Goal: Information Seeking & Learning: Learn about a topic

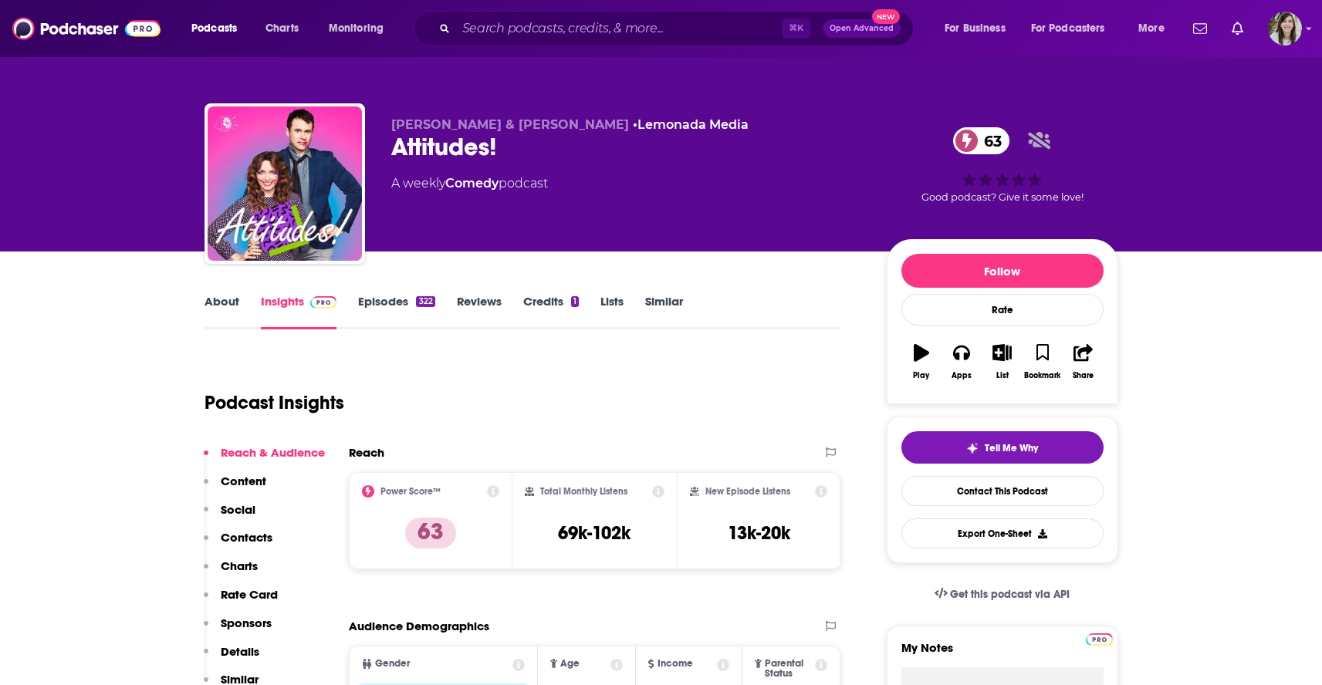
click at [214, 305] on link "About" at bounding box center [221, 311] width 35 height 35
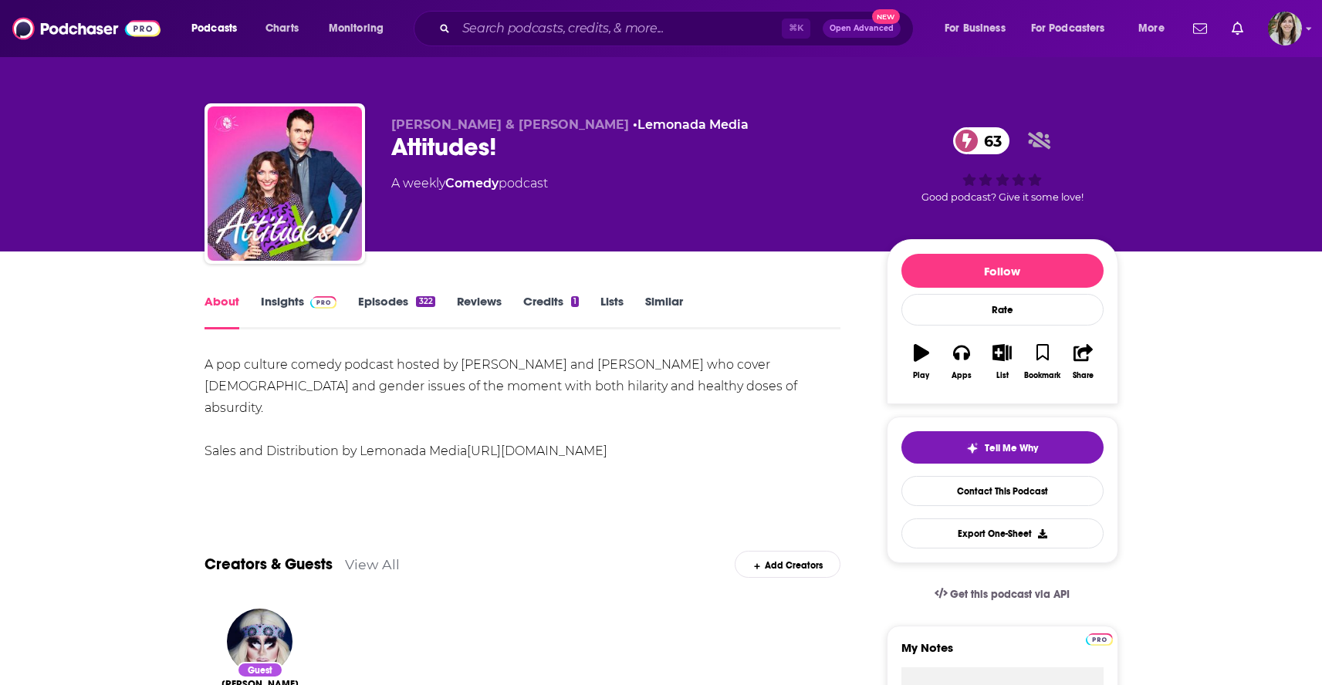
click at [365, 304] on link "Episodes 322" at bounding box center [396, 311] width 76 height 35
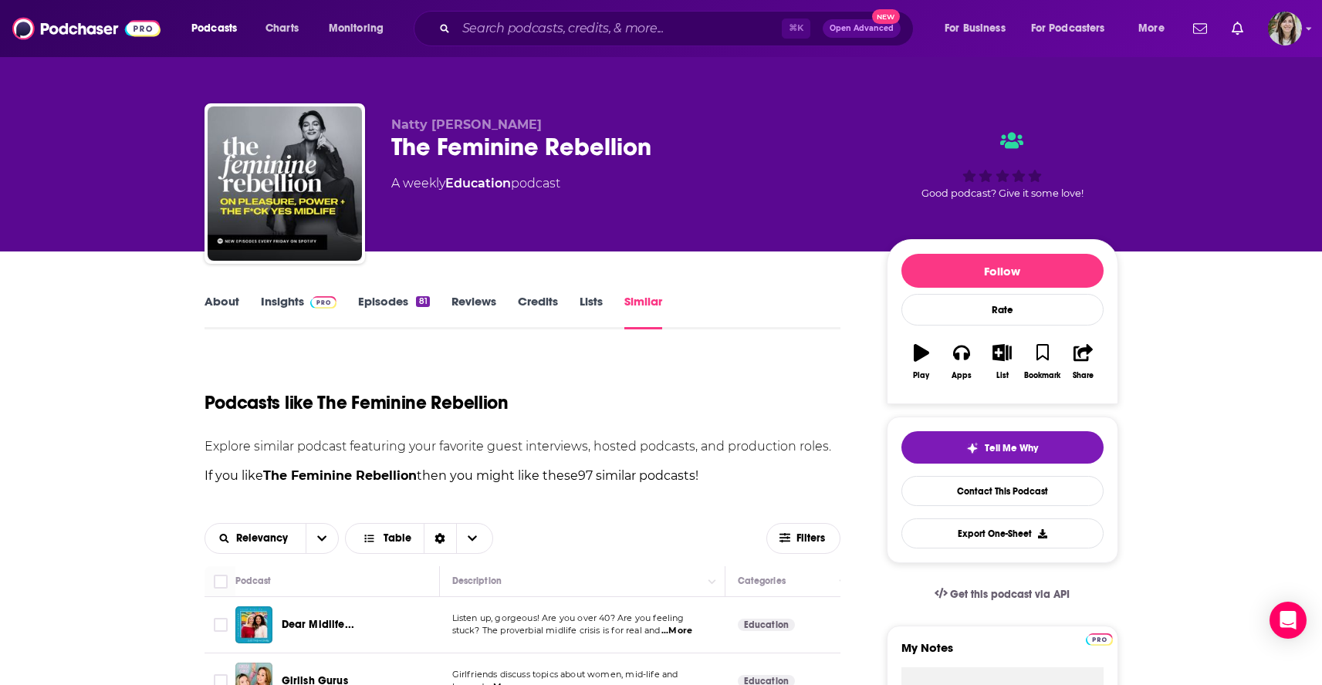
click at [99, 199] on div "Natty Frasca The Feminine Rebellion A weekly Education podcast Good podcast? Gi…" at bounding box center [661, 126] width 1322 height 252
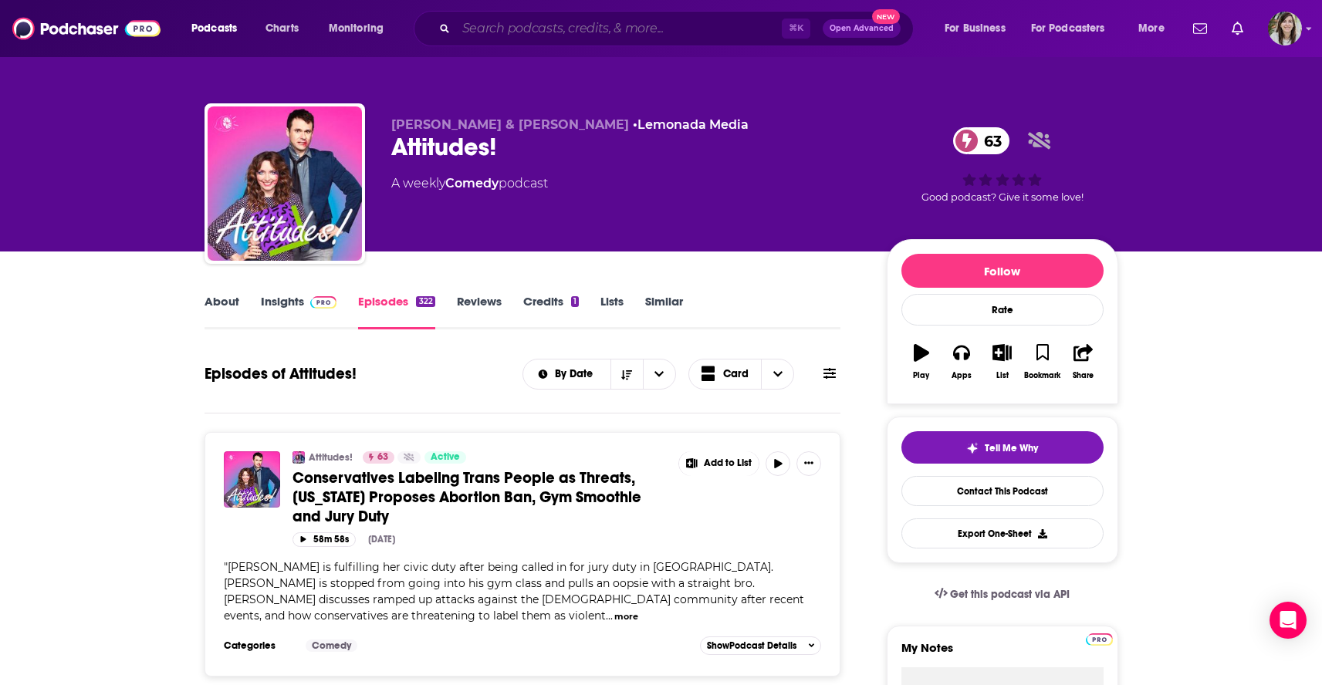
drag, startPoint x: 0, startPoint y: 0, endPoint x: 524, endPoint y: 25, distance: 524.4
click at [525, 25] on input "Search podcasts, credits, & more..." at bounding box center [619, 28] width 326 height 25
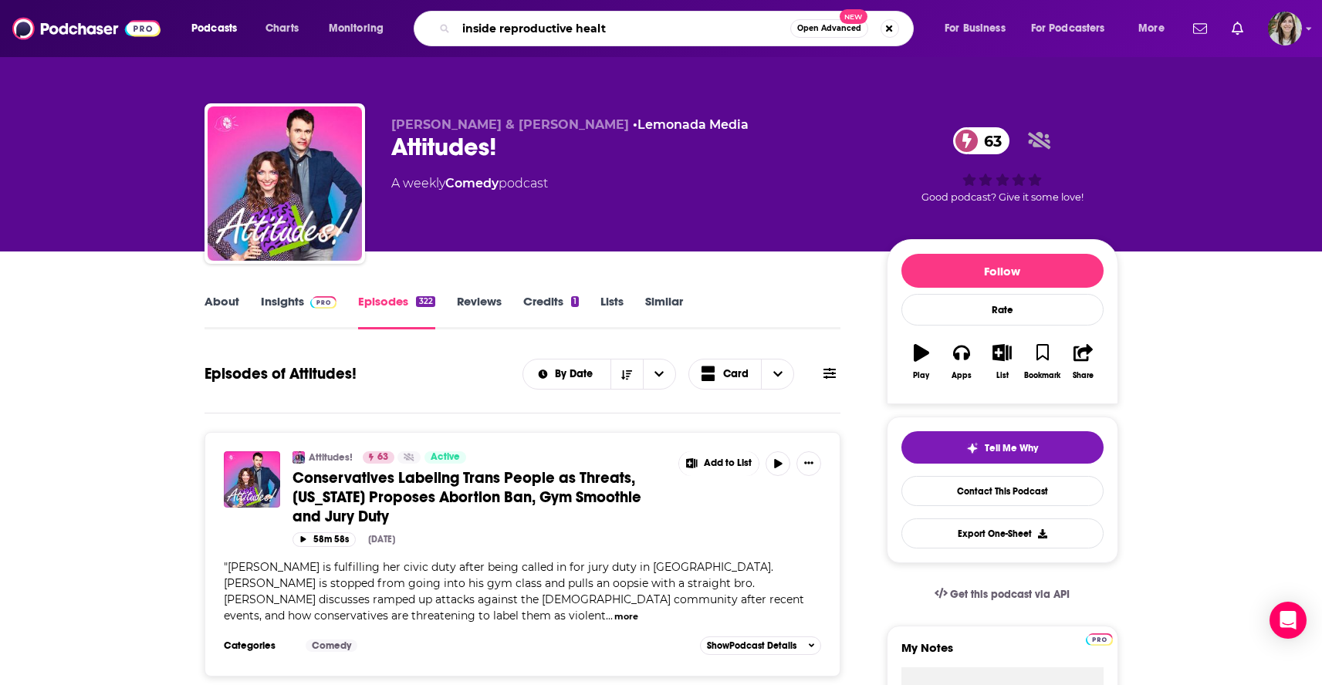
type input "inside reproductive health"
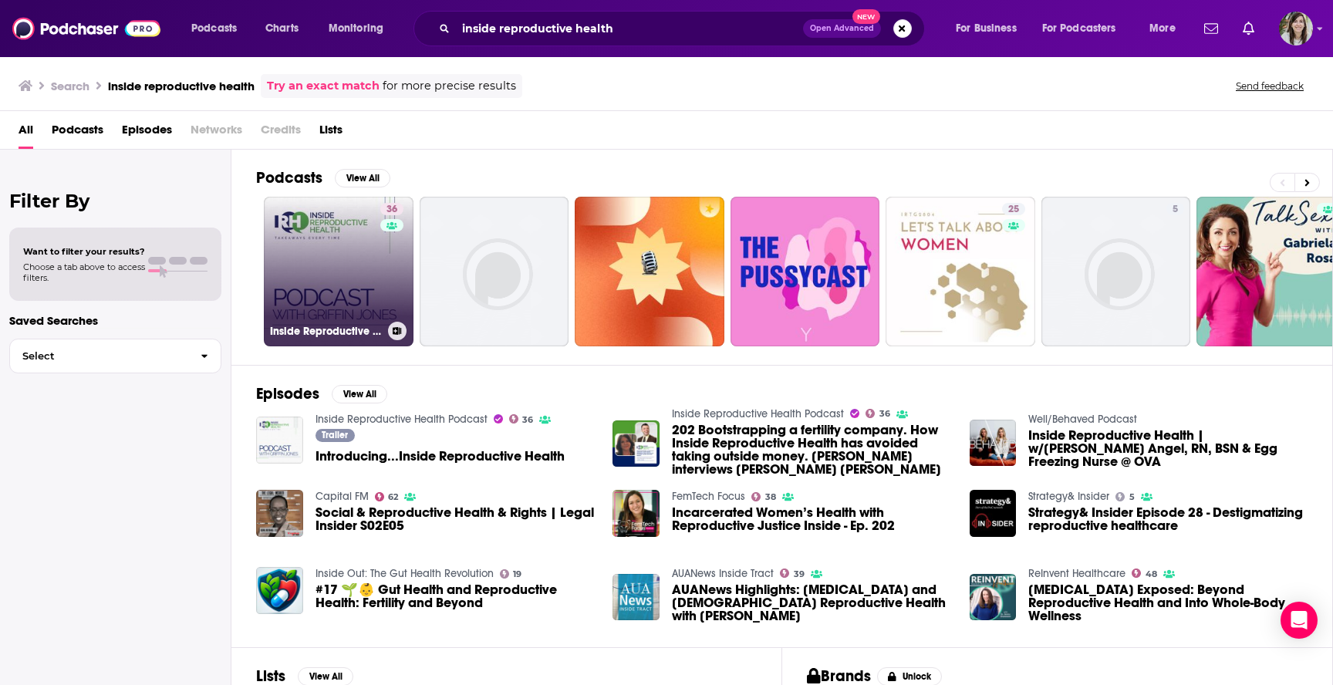
click at [311, 275] on link "36 Inside Reproductive Health Podcast" at bounding box center [339, 272] width 150 height 150
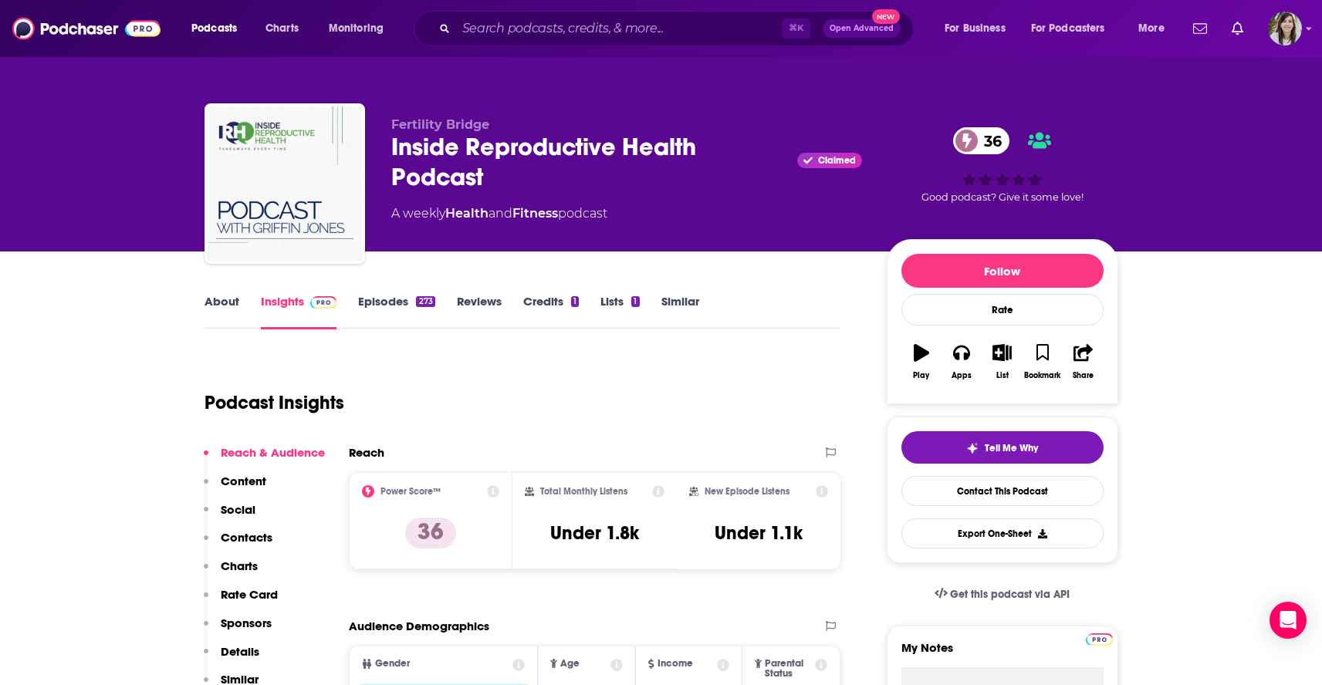
click at [226, 312] on link "About" at bounding box center [221, 311] width 35 height 35
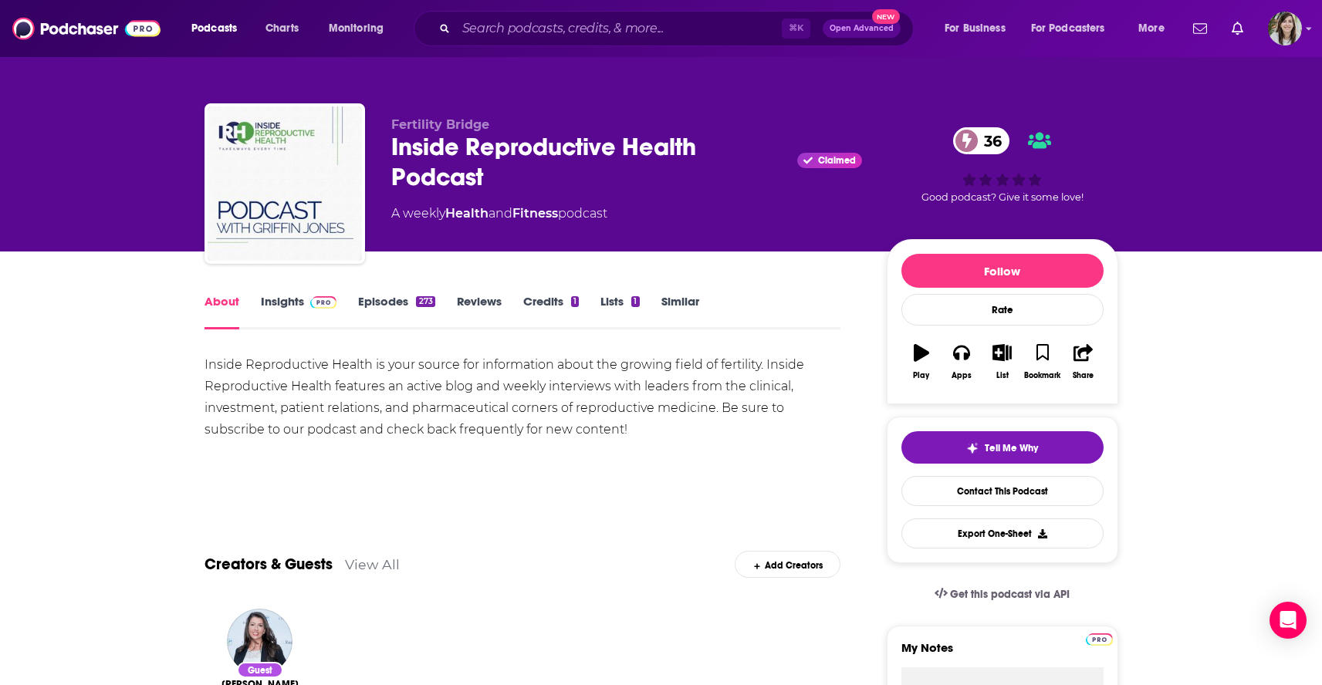
click at [676, 299] on link "Similar" at bounding box center [680, 311] width 38 height 35
